Goal: Information Seeking & Learning: Learn about a topic

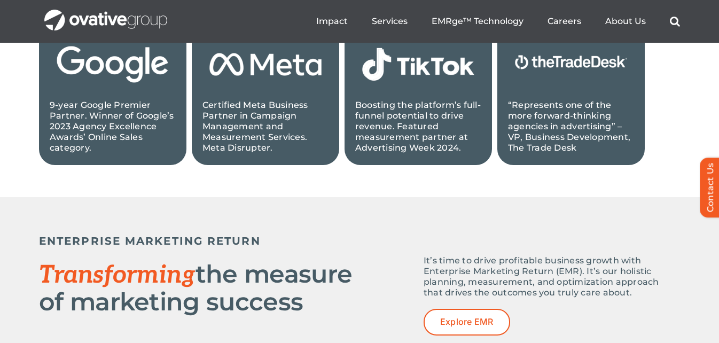
scroll to position [1254, 0]
click at [434, 90] on img at bounding box center [418, 64] width 126 height 71
click at [401, 64] on img at bounding box center [418, 64] width 126 height 71
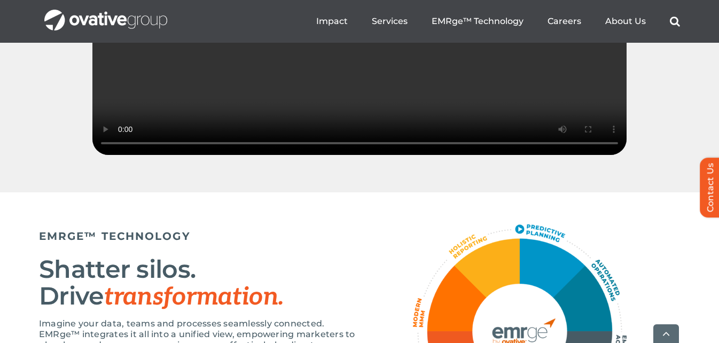
scroll to position [1692, 0]
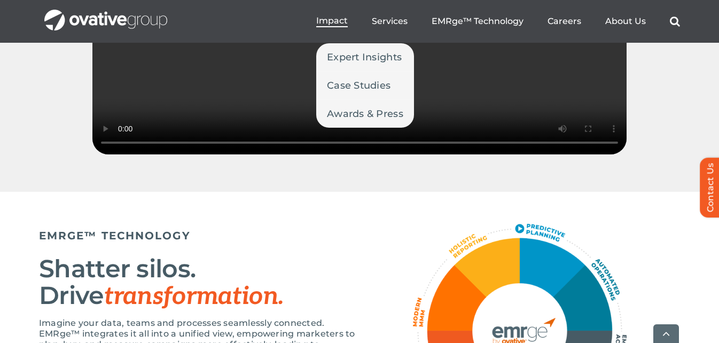
click at [339, 19] on span "Impact" at bounding box center [332, 20] width 32 height 11
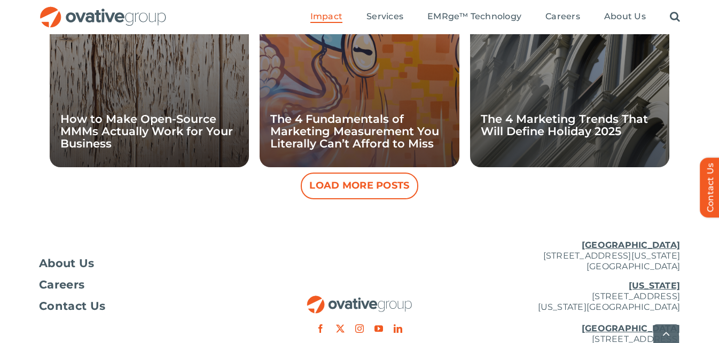
scroll to position [1223, 0]
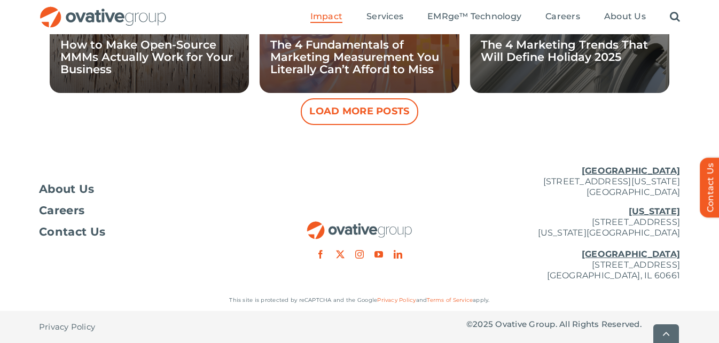
click at [354, 115] on button "Load More Posts" at bounding box center [360, 111] width 118 height 27
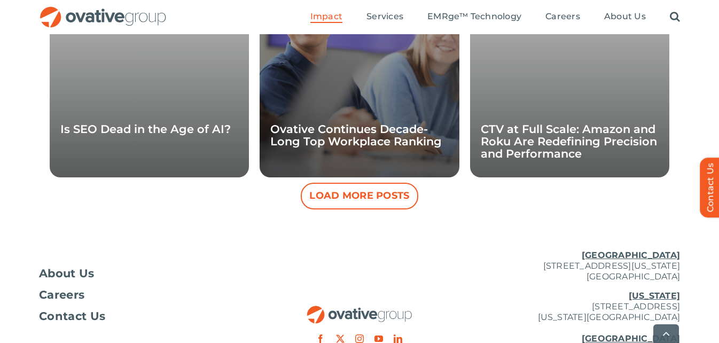
scroll to position [1622, 0]
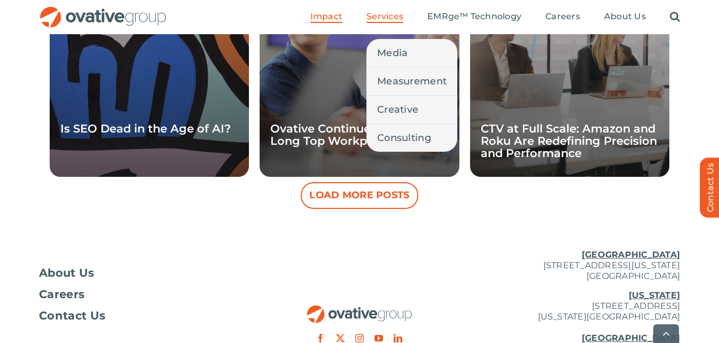
click at [374, 13] on span "Services" at bounding box center [385, 16] width 37 height 11
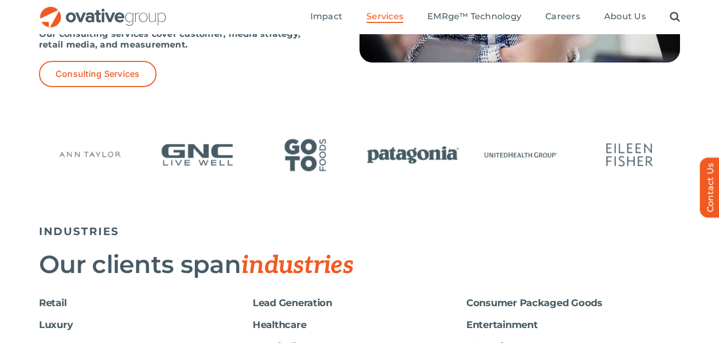
scroll to position [1667, 0]
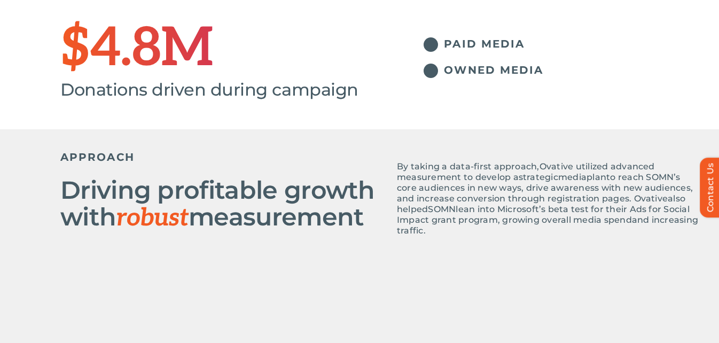
scroll to position [389, 0]
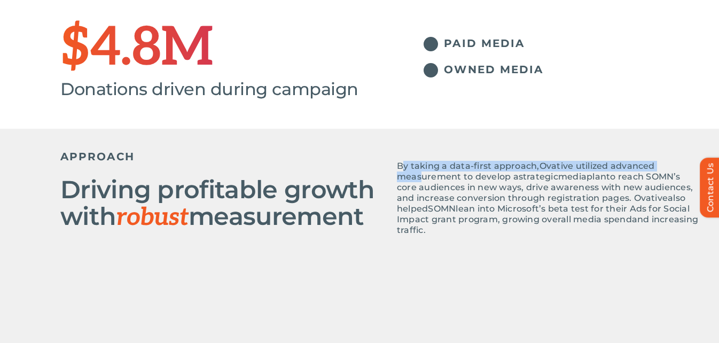
drag, startPoint x: 403, startPoint y: 165, endPoint x: 419, endPoint y: 172, distance: 17.5
click at [419, 172] on span "By taking a data- first approach, Ovative utilized advanced measurement to deve…" at bounding box center [547, 198] width 301 height 74
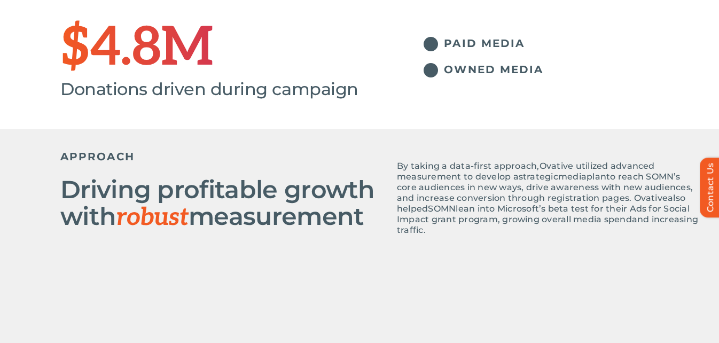
drag, startPoint x: 419, startPoint y: 172, endPoint x: 398, endPoint y: 167, distance: 22.4
click at [398, 167] on span "By taking a data-" at bounding box center [435, 166] width 77 height 10
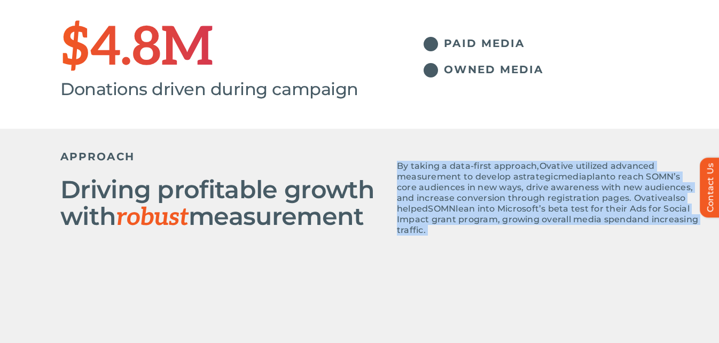
drag, startPoint x: 398, startPoint y: 167, endPoint x: 504, endPoint y: 251, distance: 135.9
click at [504, 251] on div "APPROACH Driving profitable growth with robust measurement By taking a data- fi…" at bounding box center [380, 204] width 641 height 150
copy div "By taking a data- first approach, Ovative utilized advanced measurement to deve…"
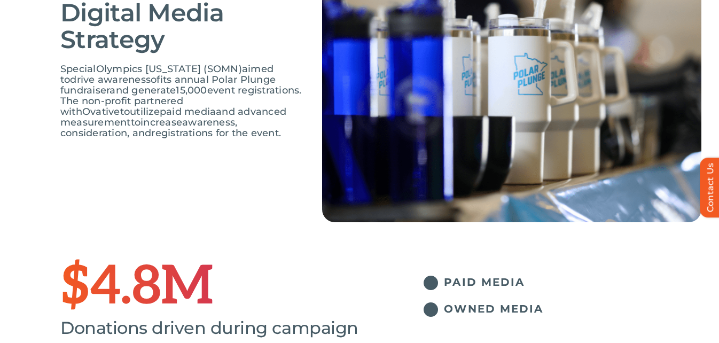
scroll to position [0, 0]
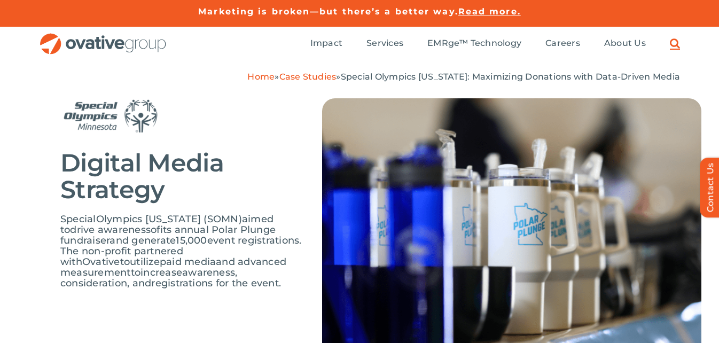
click at [678, 38] on link "Search" at bounding box center [675, 44] width 10 height 12
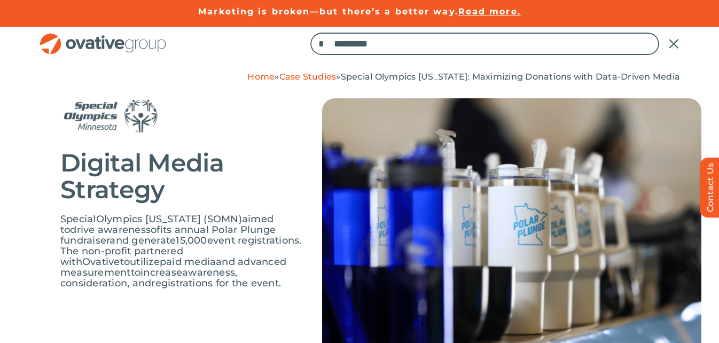
type input "*"
type input "********"
click at [310, 33] on input "*" at bounding box center [321, 44] width 22 height 22
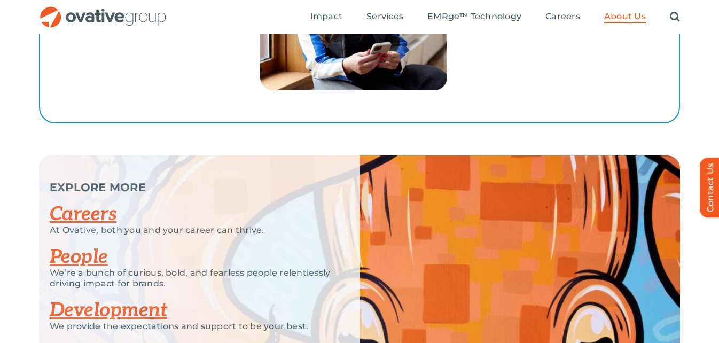
scroll to position [1970, 0]
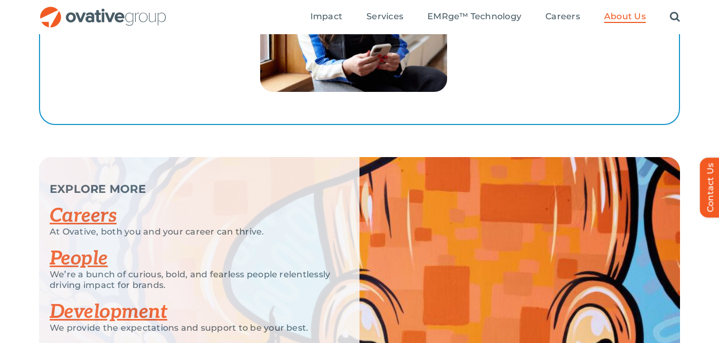
click at [71, 247] on link "People" at bounding box center [79, 259] width 58 height 24
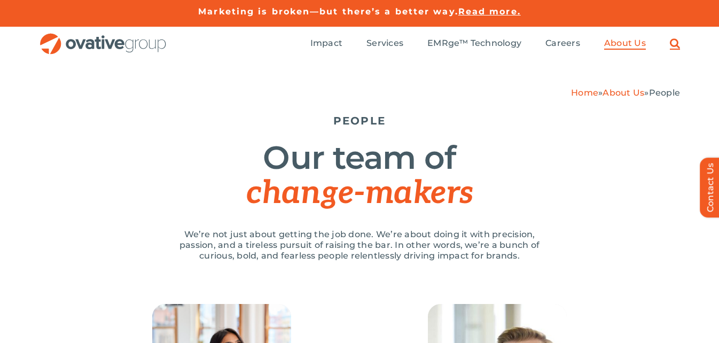
click at [672, 47] on link "Search" at bounding box center [675, 44] width 10 height 12
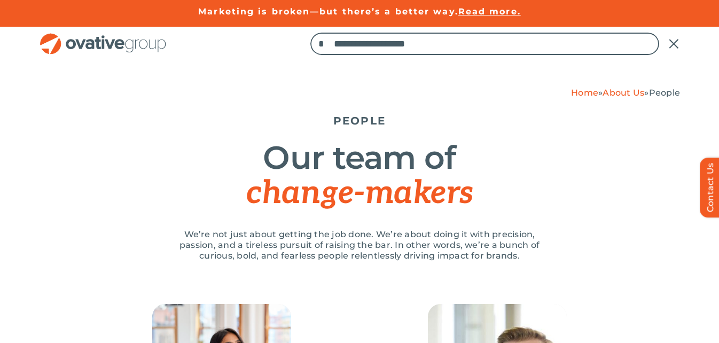
type input "**********"
click at [310, 33] on input "*" at bounding box center [321, 44] width 22 height 22
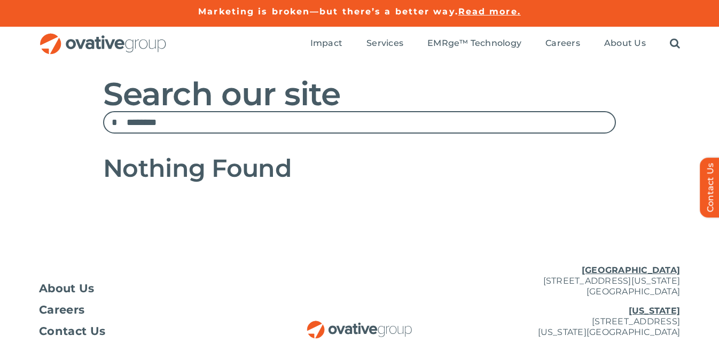
click at [419, 131] on input "********" at bounding box center [359, 122] width 513 height 22
type input "*********"
click at [103, 111] on input "*" at bounding box center [114, 122] width 22 height 22
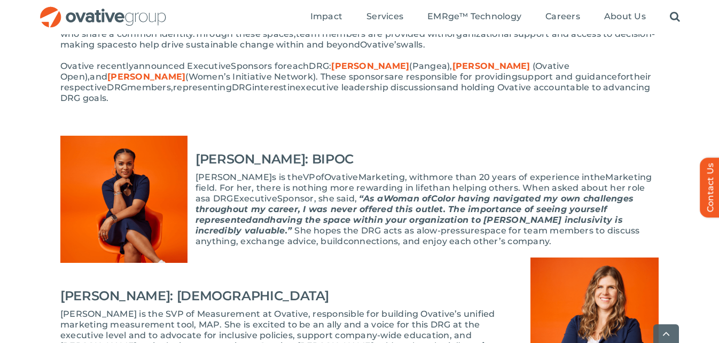
scroll to position [312, 0]
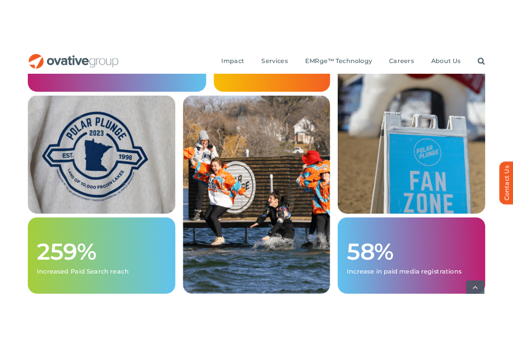
scroll to position [1196, 0]
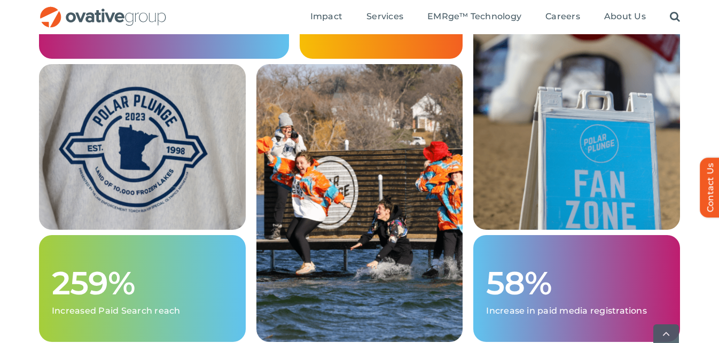
drag, startPoint x: 344, startPoint y: 194, endPoint x: 308, endPoint y: 228, distance: 49.2
click at [308, 228] on img at bounding box center [359, 203] width 207 height 278
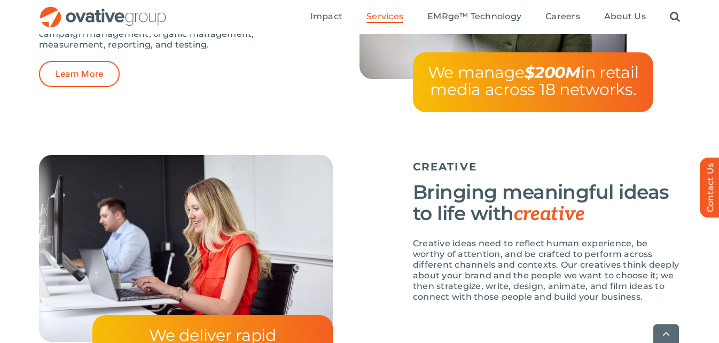
scroll to position [1617, 0]
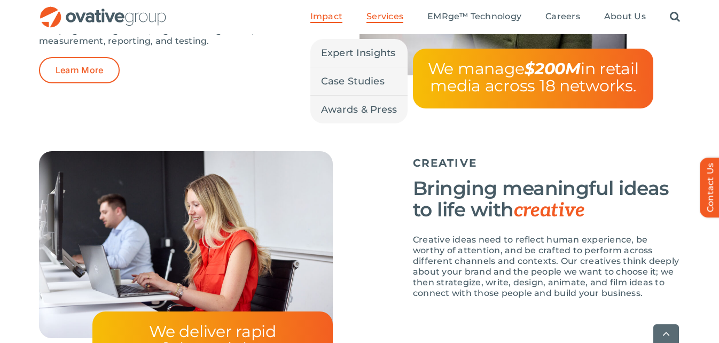
click at [323, 13] on span "Impact" at bounding box center [326, 16] width 32 height 11
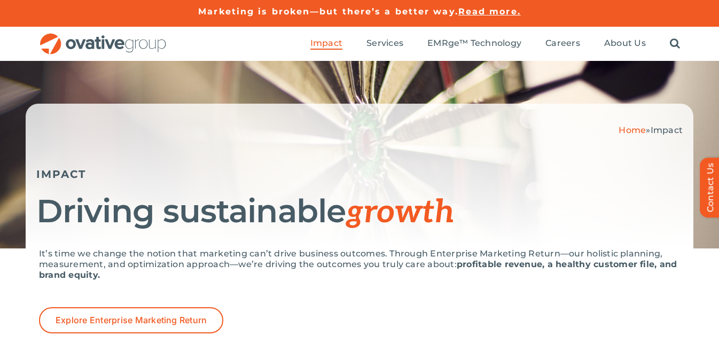
click at [330, 36] on ul "Impact Expert Insights Case Studies Awards & Press Services Media Measurement C…" at bounding box center [495, 44] width 370 height 34
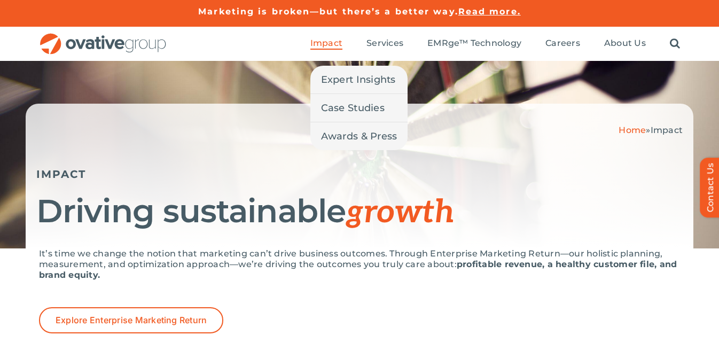
click at [332, 47] on span "Impact" at bounding box center [326, 43] width 32 height 11
click at [344, 129] on span "Awards & Press" at bounding box center [359, 136] width 76 height 15
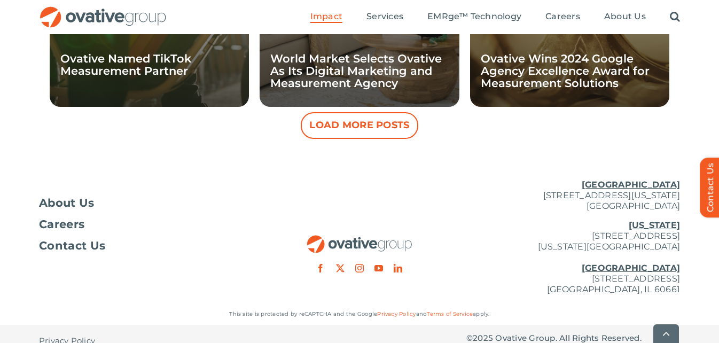
scroll to position [1192, 0]
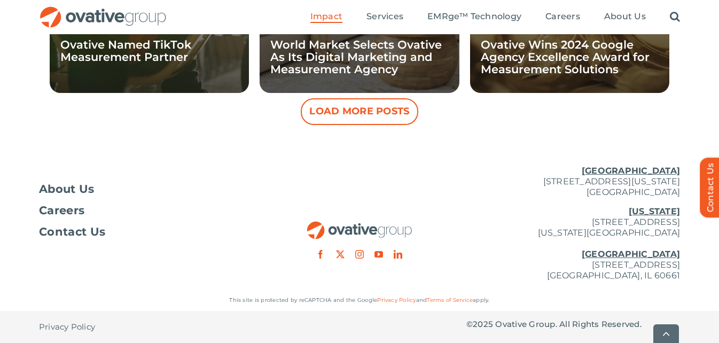
click at [329, 28] on ul "Impact Expert Insights Case Studies Awards & Press Services Media Measurement C…" at bounding box center [495, 17] width 370 height 34
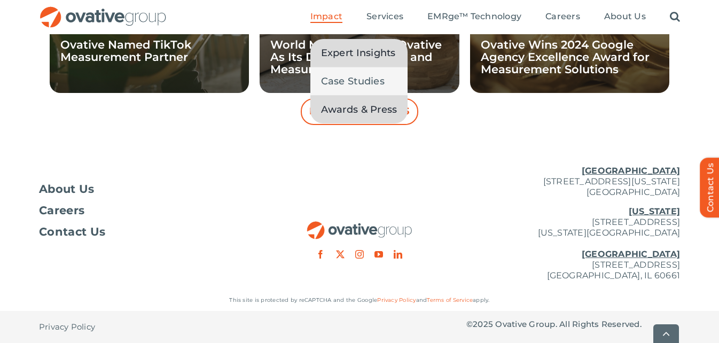
click at [350, 54] on span "Expert Insights" at bounding box center [358, 52] width 75 height 15
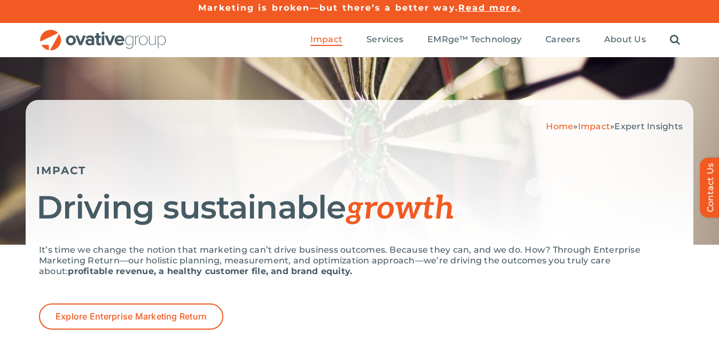
scroll to position [37, 0]
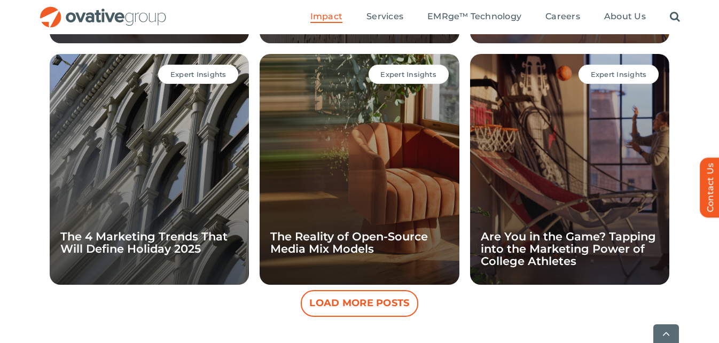
scroll to position [1192, 0]
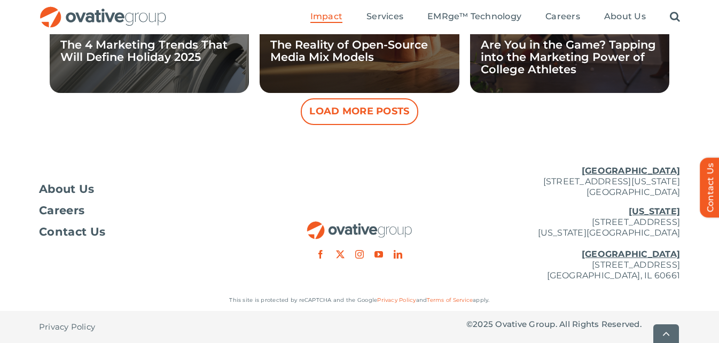
click at [367, 235] on img "OG_Full_horizontal_RGB" at bounding box center [359, 230] width 107 height 18
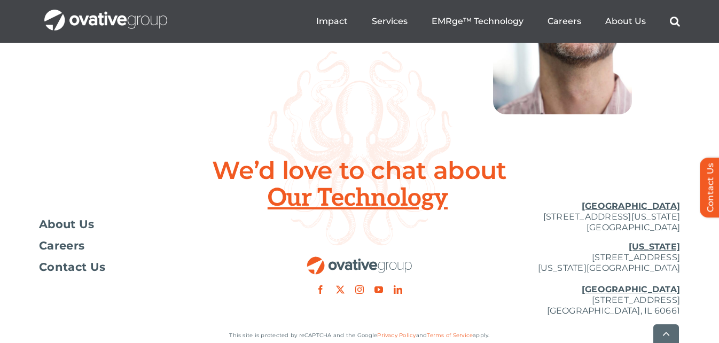
scroll to position [4026, 0]
